Goal: Task Accomplishment & Management: Use online tool/utility

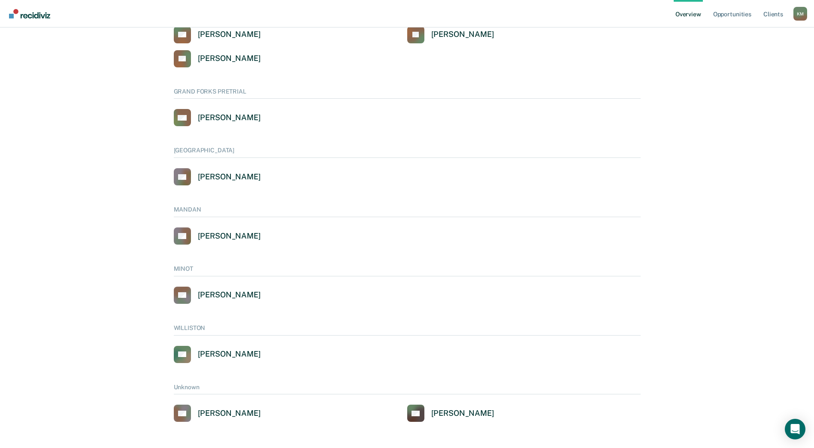
scroll to position [454, 0]
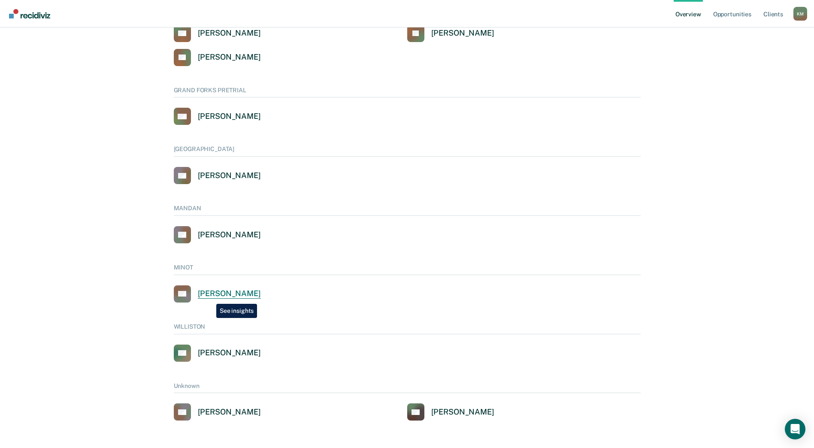
click at [210, 297] on div "Scott Kopp" at bounding box center [229, 294] width 63 height 10
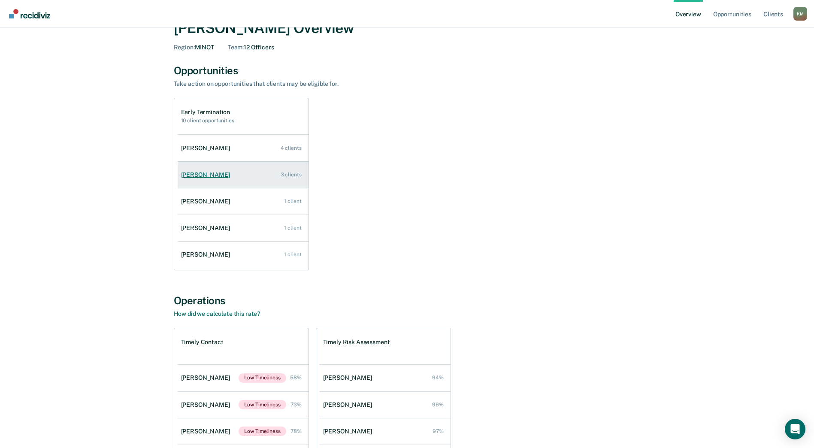
scroll to position [86, 0]
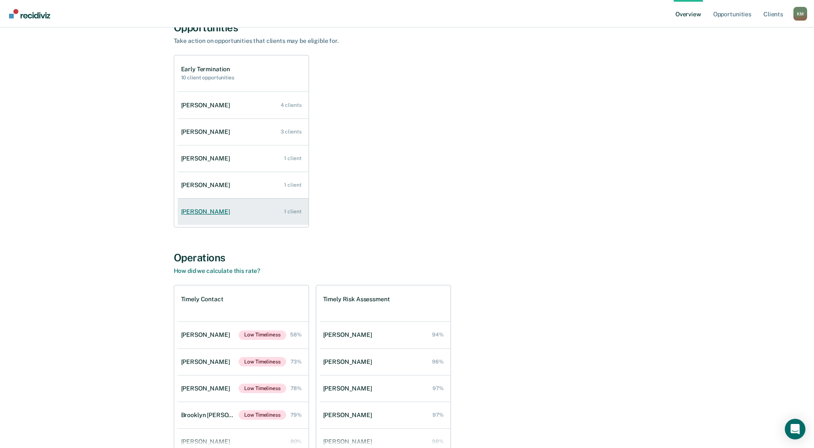
click at [292, 213] on div "1 client" at bounding box center [292, 212] width 17 height 6
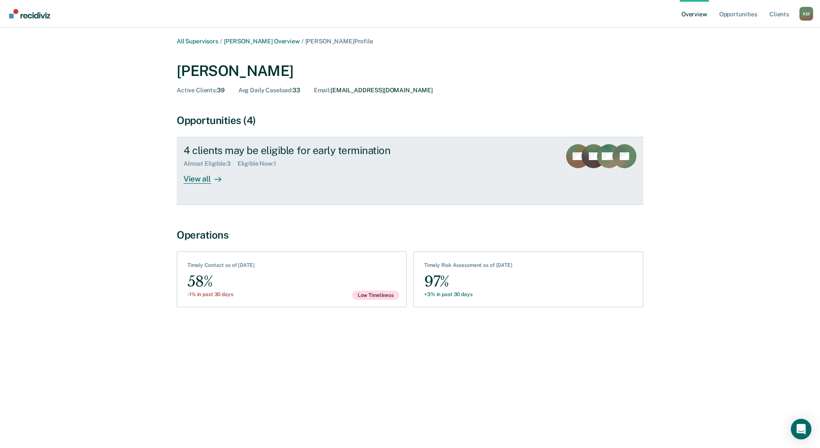
click at [204, 177] on div "View all" at bounding box center [208, 175] width 48 height 17
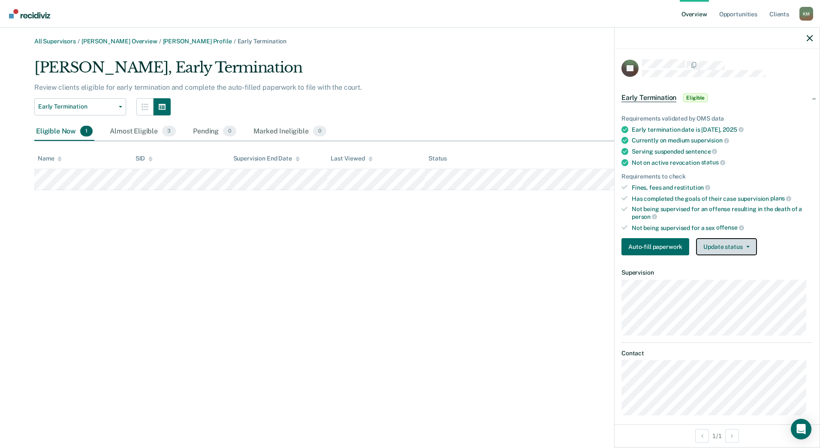
click at [748, 246] on icon "button" at bounding box center [748, 247] width 3 height 2
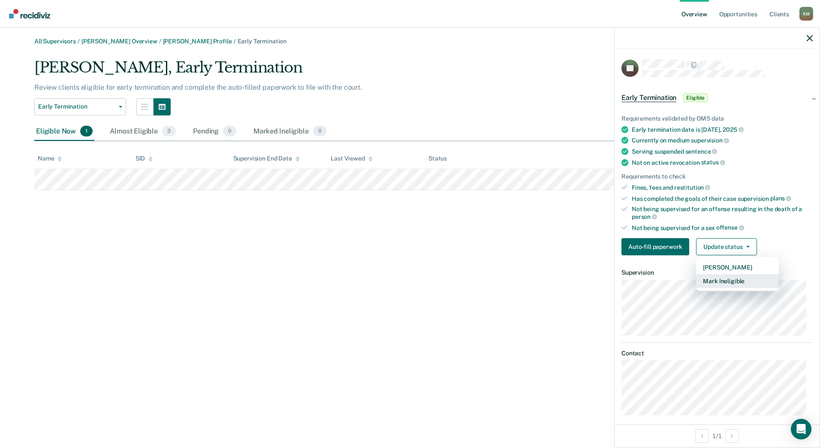
click at [739, 278] on button "Mark Ineligible" at bounding box center [737, 281] width 83 height 14
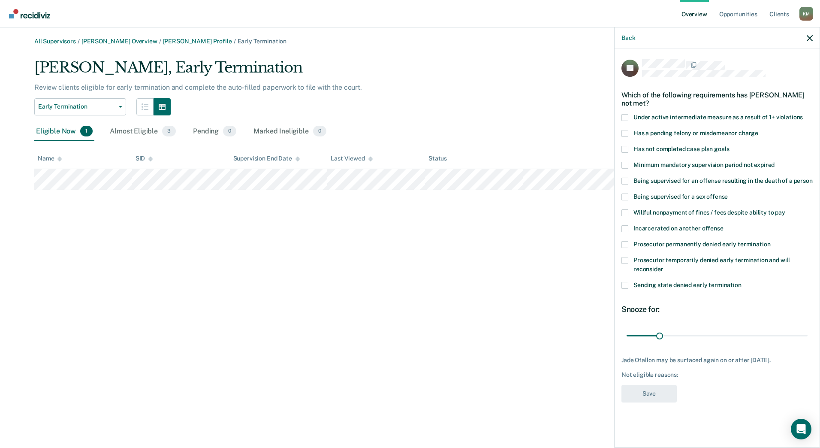
click at [623, 131] on span at bounding box center [625, 133] width 7 height 7
click at [759, 130] on input "Has a pending felony or misdemeanor charge" at bounding box center [759, 130] width 0 height 0
click at [626, 149] on span at bounding box center [625, 149] width 7 height 7
click at [729, 146] on input "Has not completed case plan goals" at bounding box center [729, 146] width 0 height 0
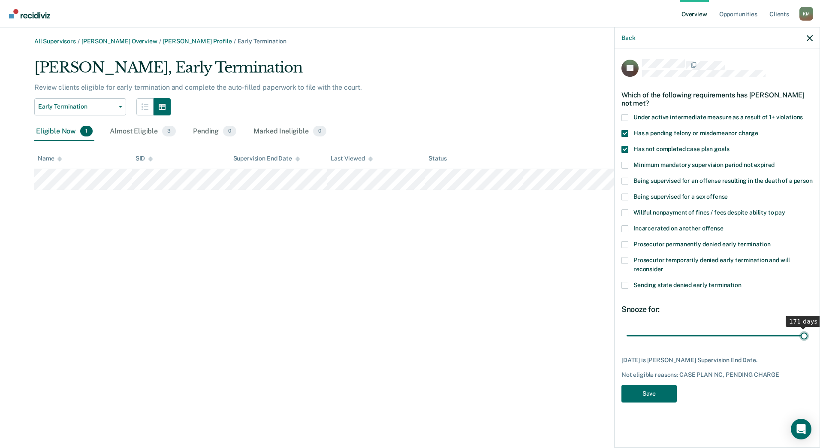
drag, startPoint x: 660, startPoint y: 333, endPoint x: 817, endPoint y: 328, distance: 156.7
type input "171"
click at [808, 328] on input "range" at bounding box center [717, 335] width 181 height 15
click at [658, 390] on button "Save" at bounding box center [649, 394] width 55 height 18
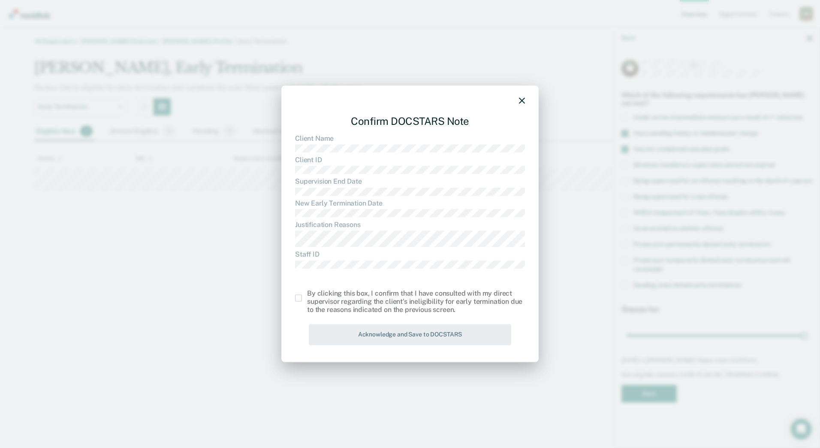
click at [303, 298] on label at bounding box center [301, 298] width 12 height 7
click at [307, 295] on input "checkbox" at bounding box center [307, 295] width 0 height 0
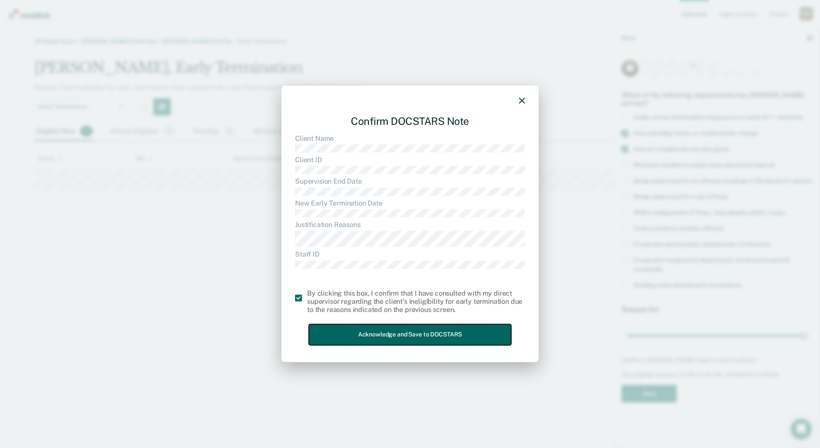
click at [427, 338] on button "Acknowledge and Save to DOCSTARS" at bounding box center [410, 334] width 203 height 21
